Goal: Information Seeking & Learning: Learn about a topic

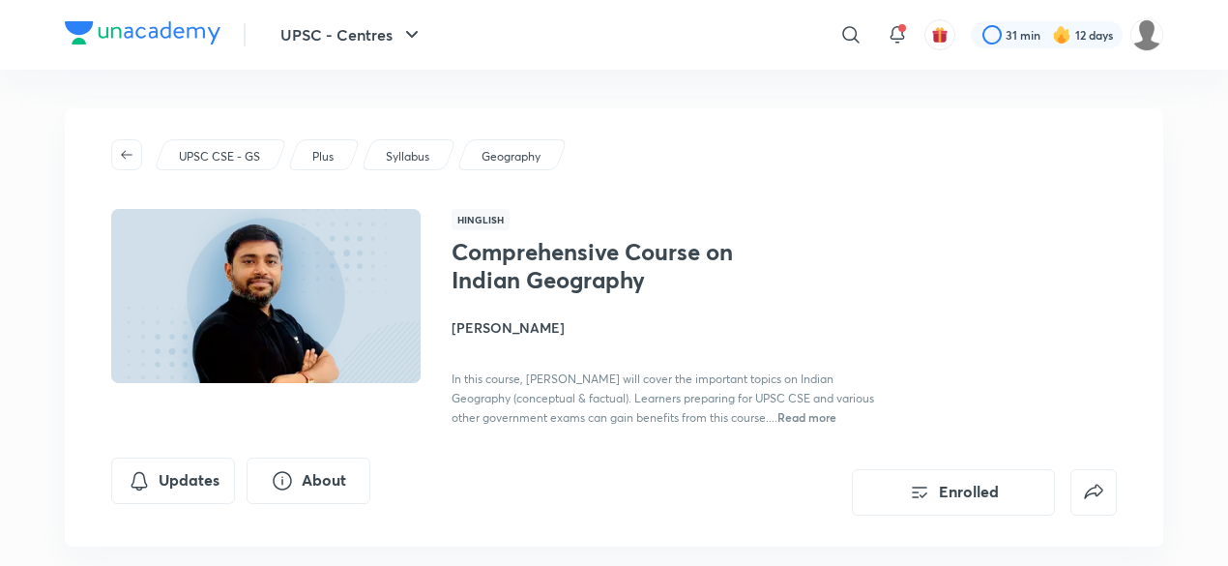
scroll to position [174, 0]
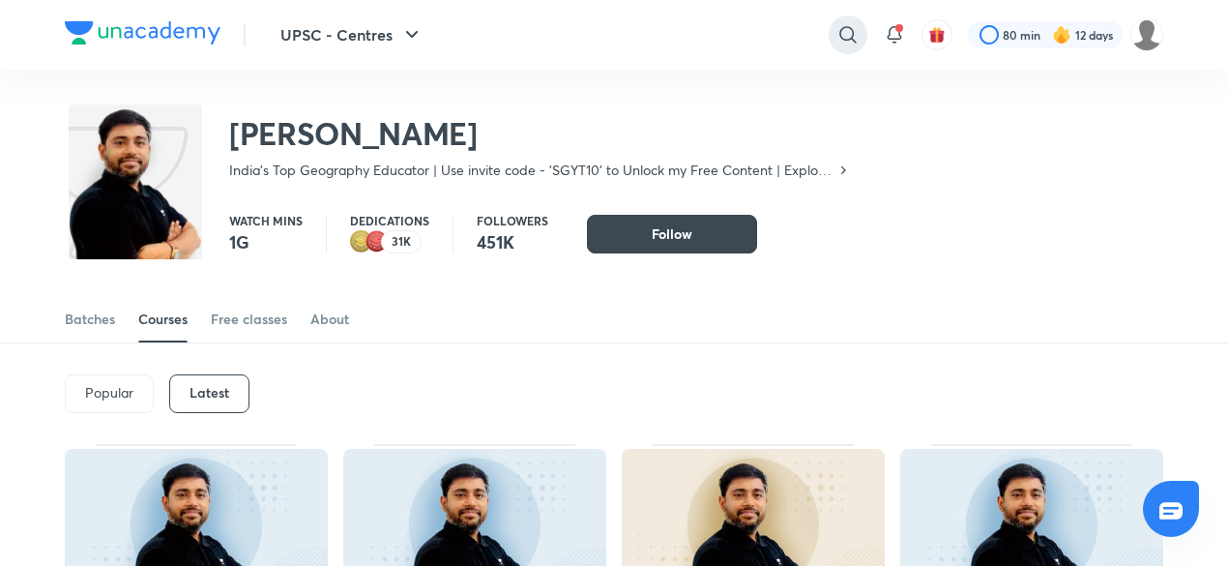
click at [839, 42] on icon at bounding box center [847, 34] width 23 height 23
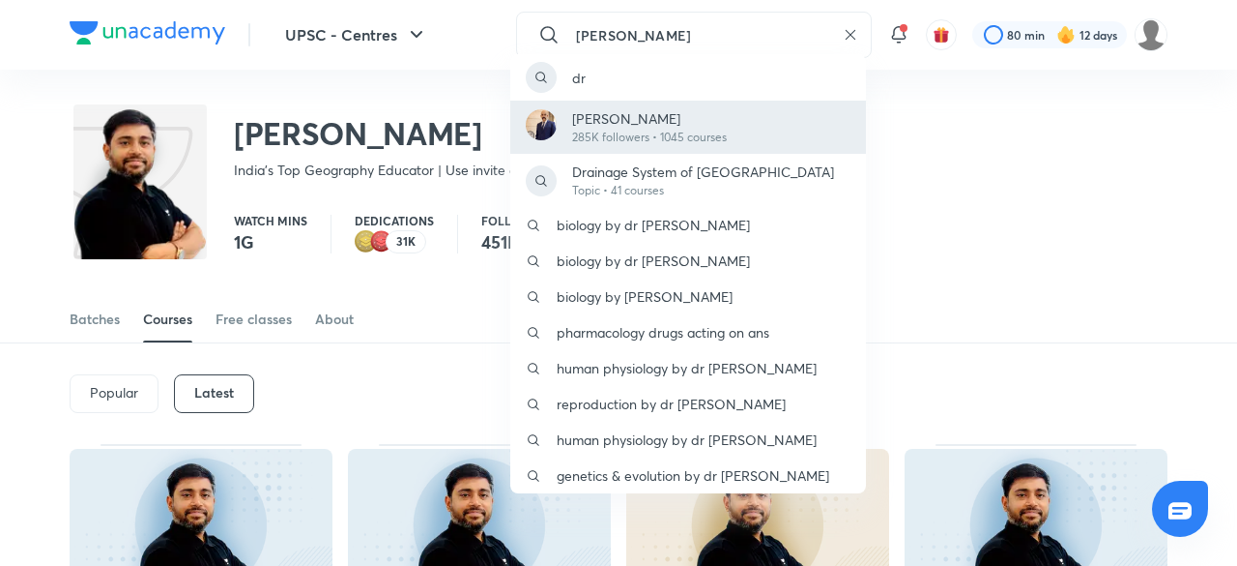
type input "[PERSON_NAME]"
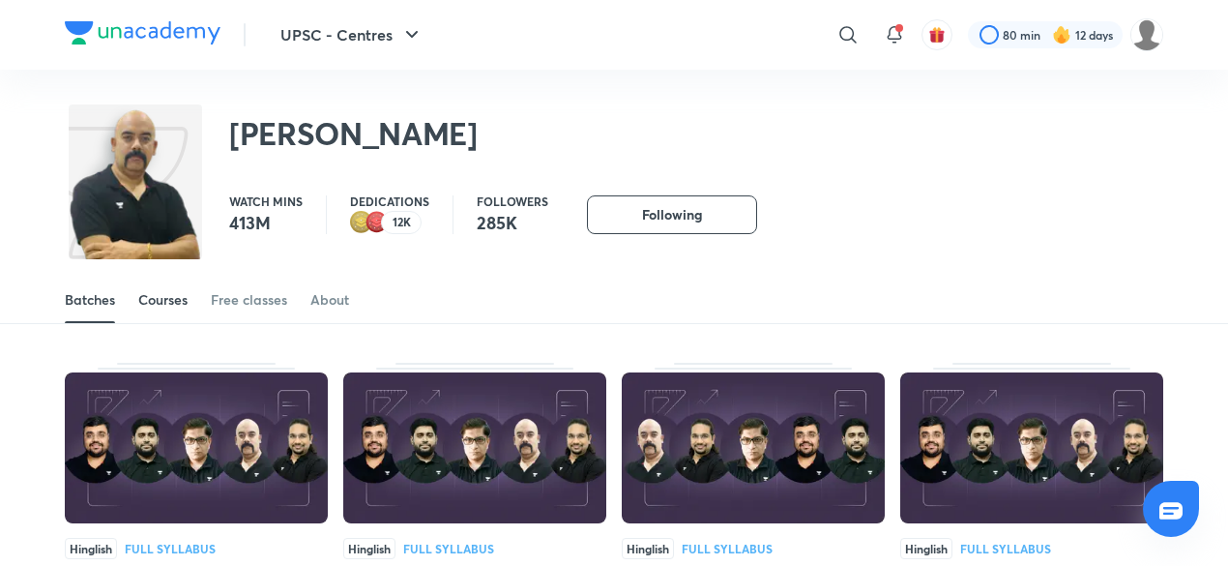
click at [155, 295] on div "Courses" at bounding box center [162, 299] width 49 height 19
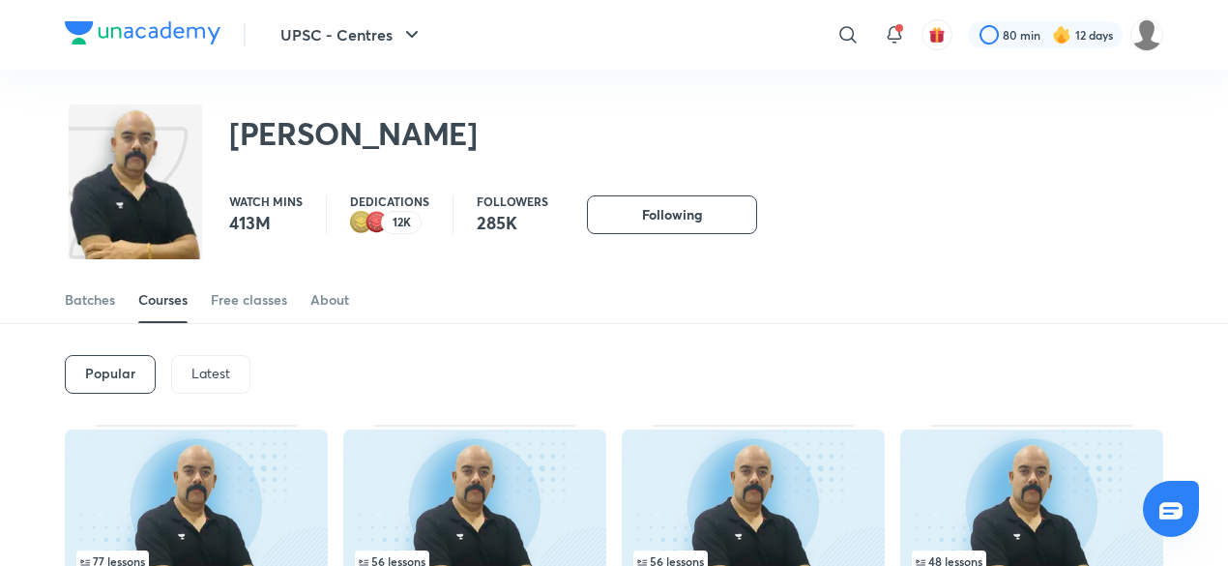
scroll to position [85, 0]
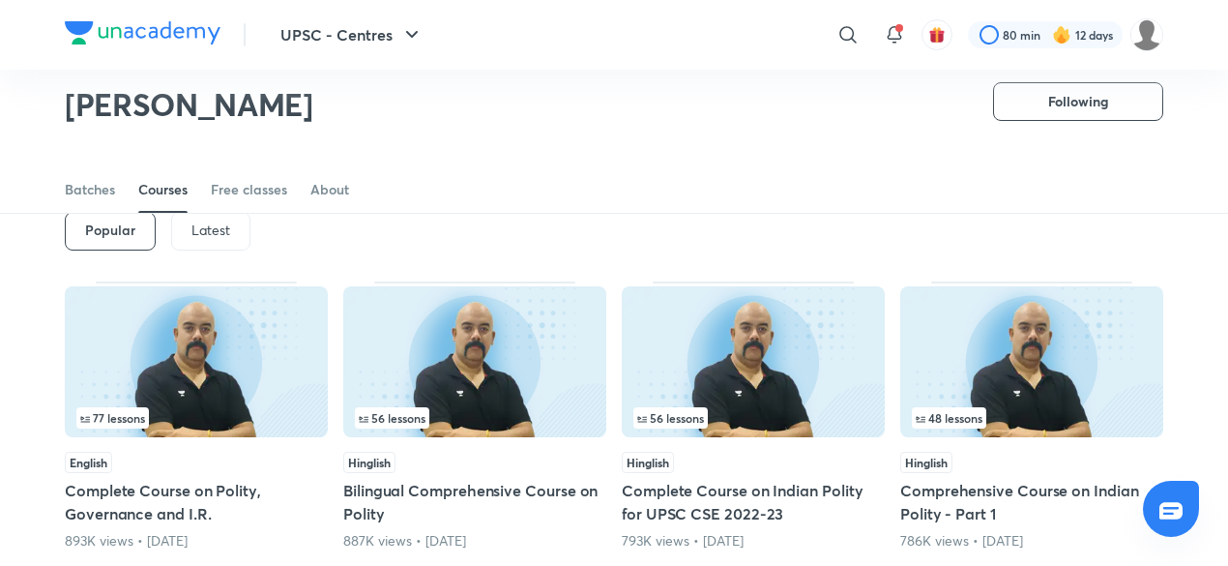
click at [199, 232] on p "Latest" at bounding box center [210, 229] width 39 height 15
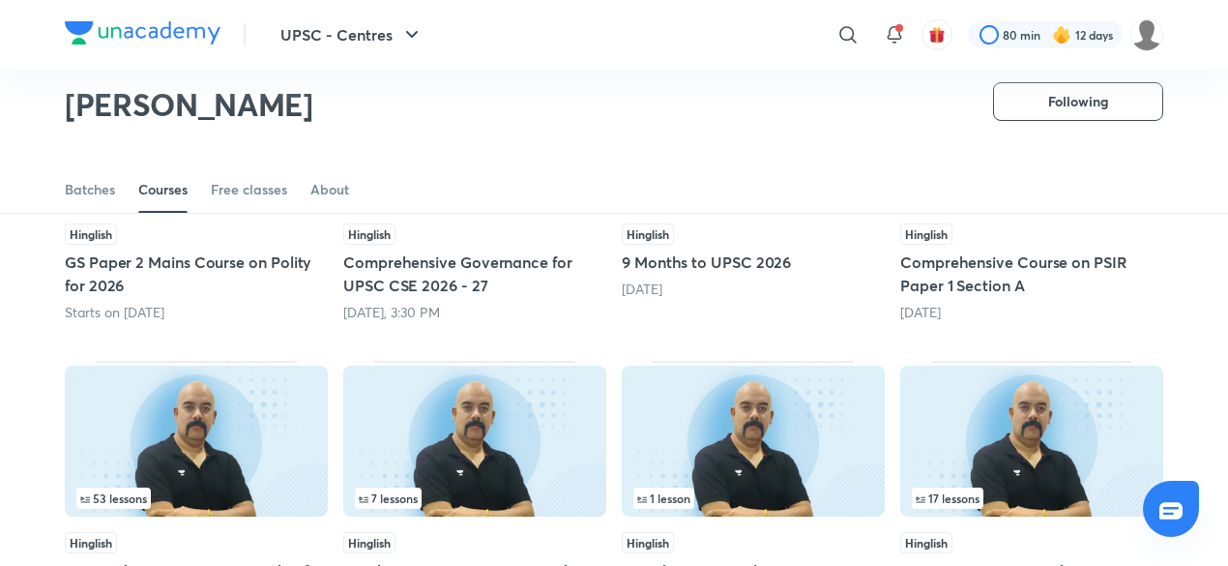
scroll to position [315, 0]
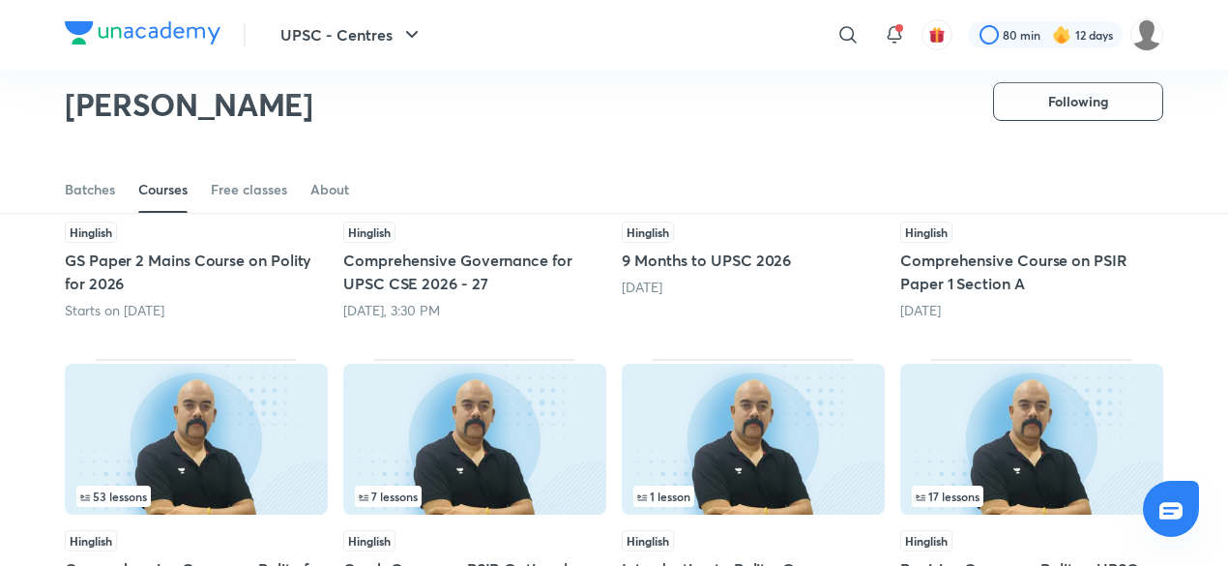
click at [219, 386] on img at bounding box center [196, 438] width 263 height 151
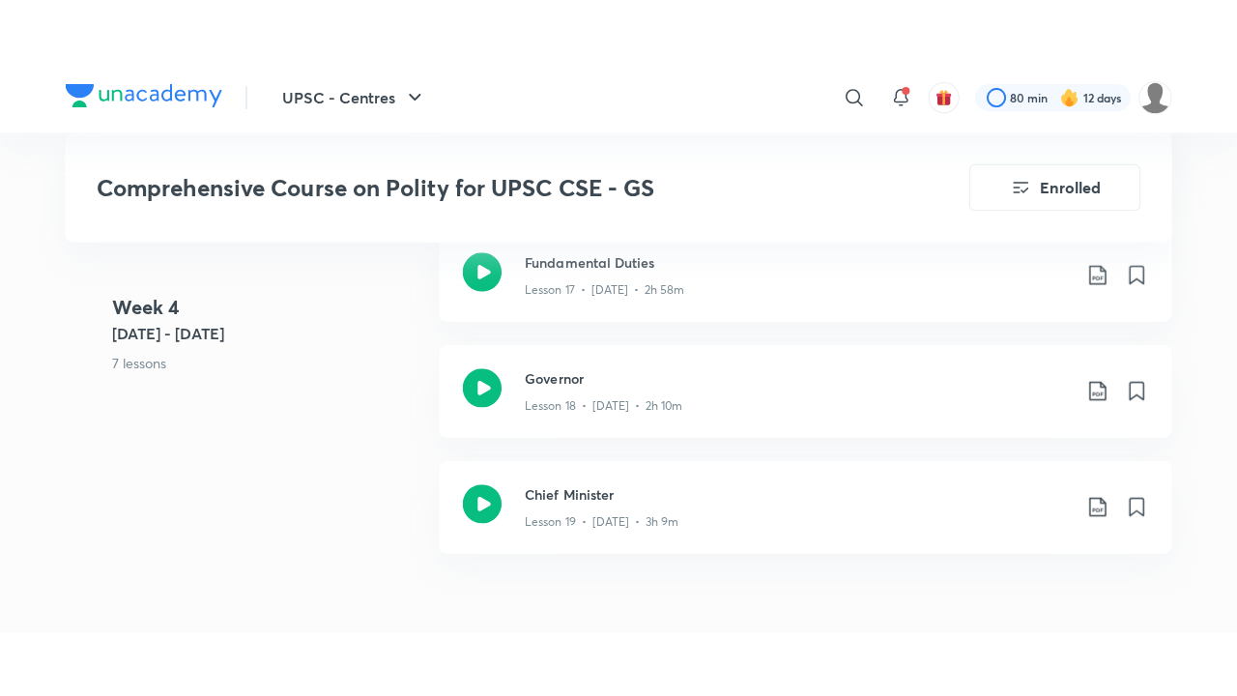
scroll to position [3194, 0]
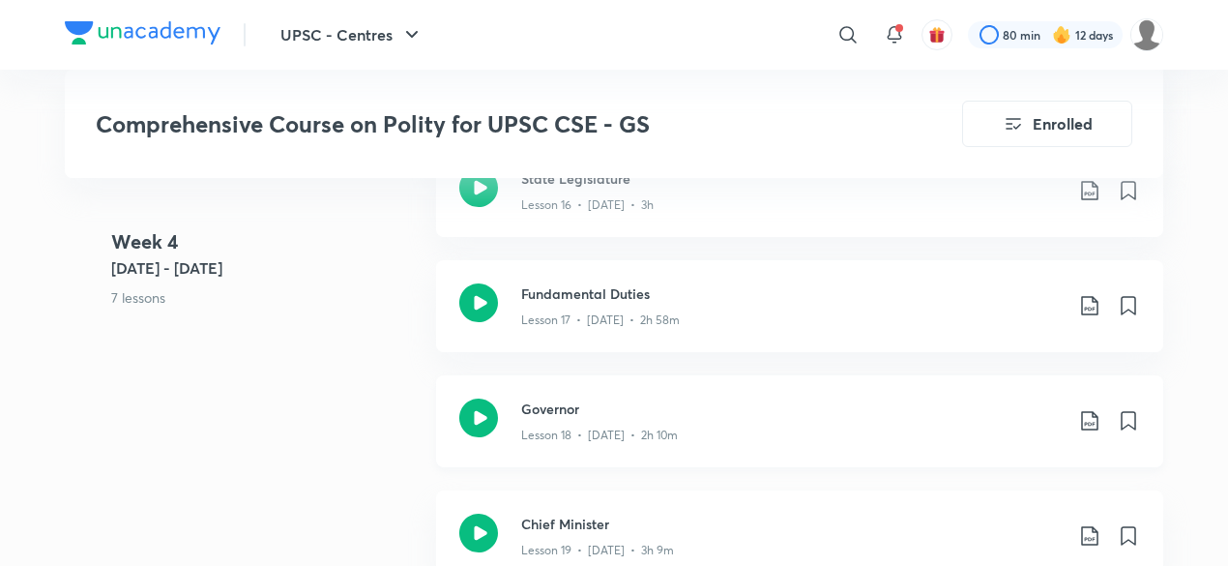
click at [755, 445] on div "Governor Lesson 18 • [DATE] • 2h 10m" at bounding box center [799, 421] width 727 height 92
